Goal: Find specific page/section: Find specific page/section

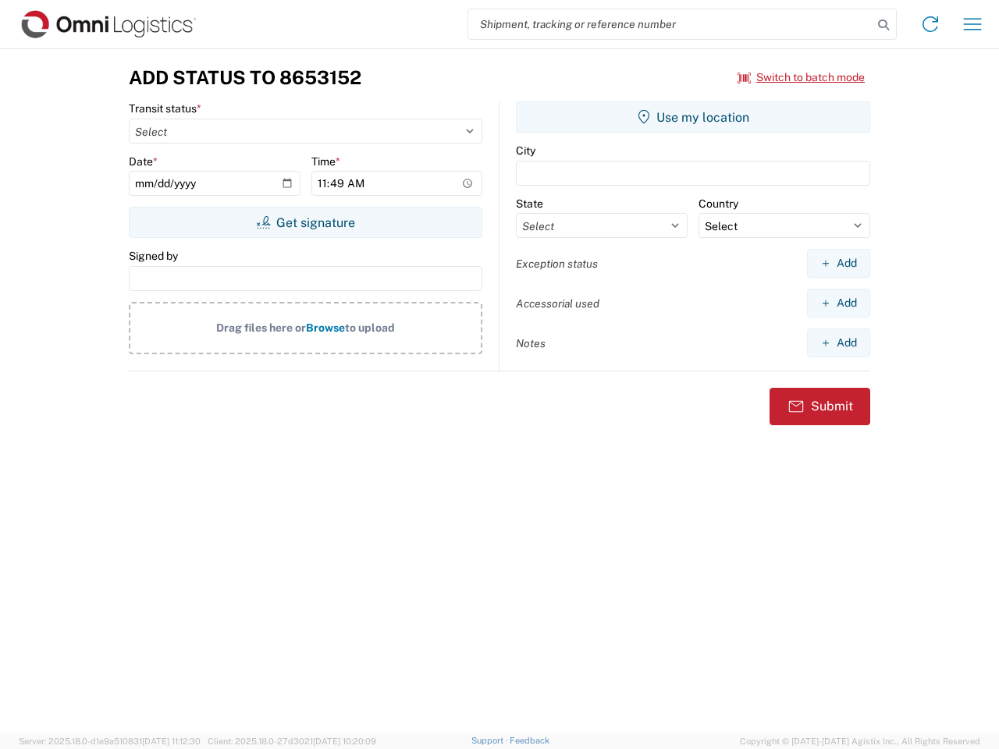
click at [671, 24] on input "search" at bounding box center [670, 24] width 404 height 30
click at [884, 25] on icon at bounding box center [884, 25] width 22 height 22
click at [930, 24] on icon at bounding box center [930, 24] width 25 height 25
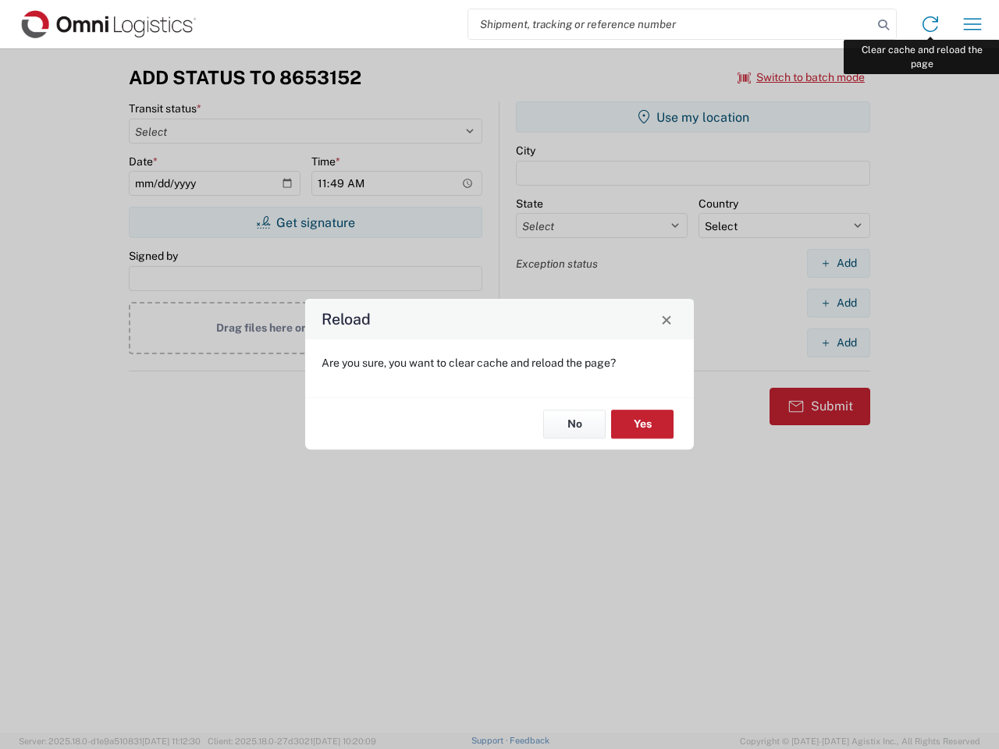
click at [973, 24] on div "Reload Are you sure, you want to clear cache and reload the page? No Yes" at bounding box center [499, 374] width 999 height 749
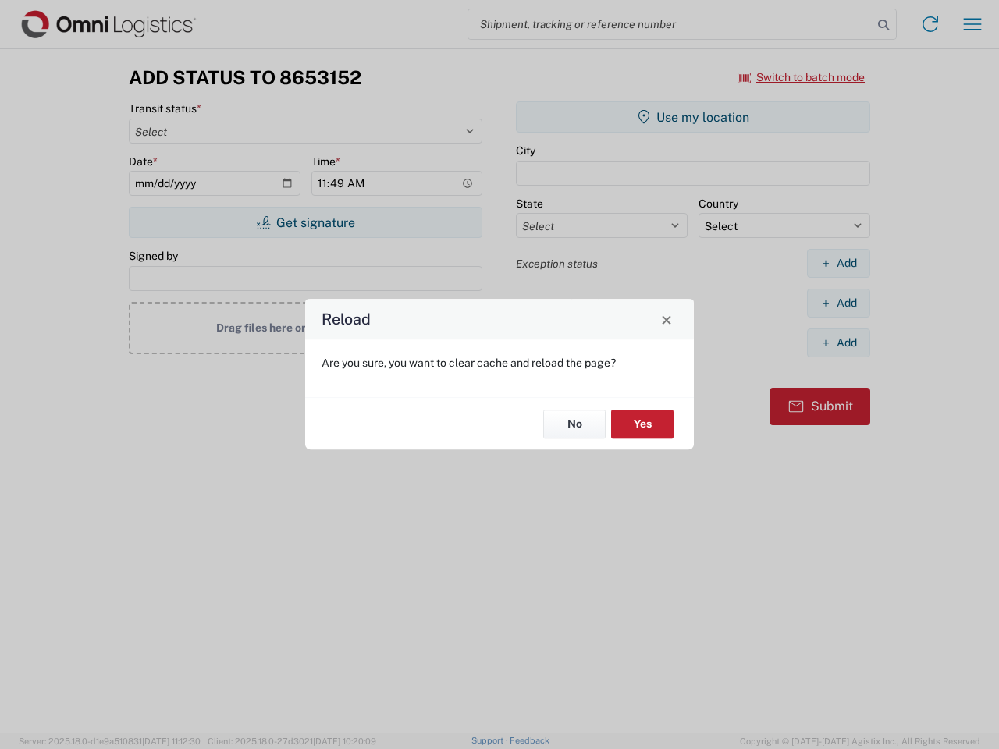
click at [802, 77] on div "Reload Are you sure, you want to clear cache and reload the page? No Yes" at bounding box center [499, 374] width 999 height 749
click at [305, 222] on div "Reload Are you sure, you want to clear cache and reload the page? No Yes" at bounding box center [499, 374] width 999 height 749
click at [693, 117] on div "Reload Are you sure, you want to clear cache and reload the page? No Yes" at bounding box center [499, 374] width 999 height 749
click at [838, 263] on div "Reload Are you sure, you want to clear cache and reload the page? No Yes" at bounding box center [499, 374] width 999 height 749
click at [838, 303] on div "Reload Are you sure, you want to clear cache and reload the page? No Yes" at bounding box center [499, 374] width 999 height 749
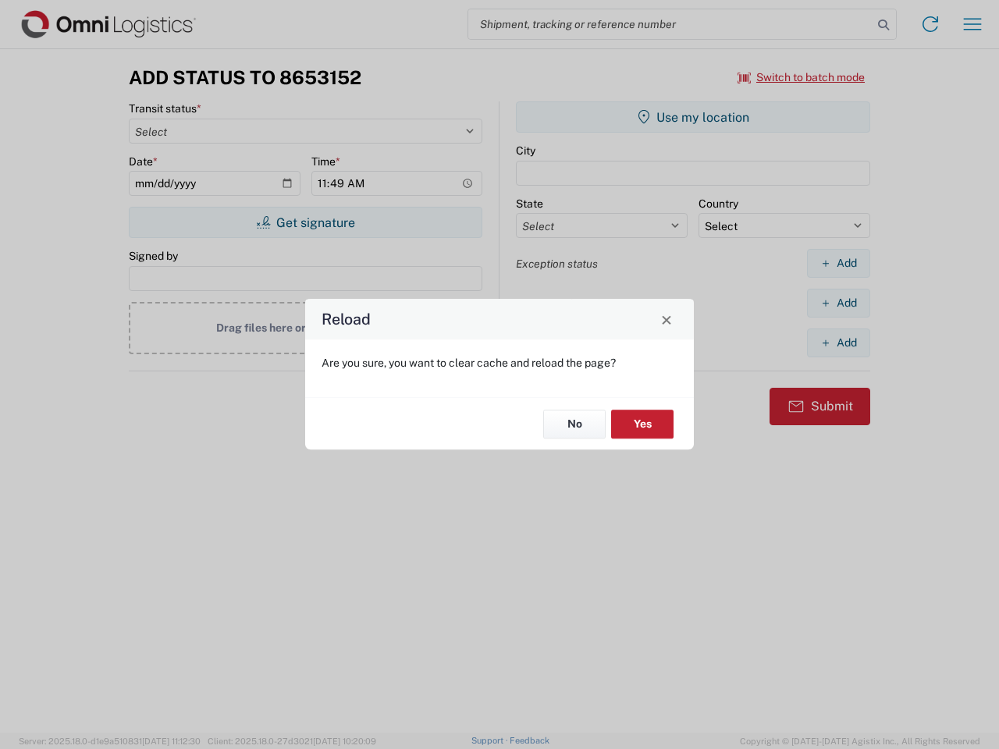
click at [838, 343] on div "Reload Are you sure, you want to clear cache and reload the page? No Yes" at bounding box center [499, 374] width 999 height 749
